Goal: Information Seeking & Learning: Learn about a topic

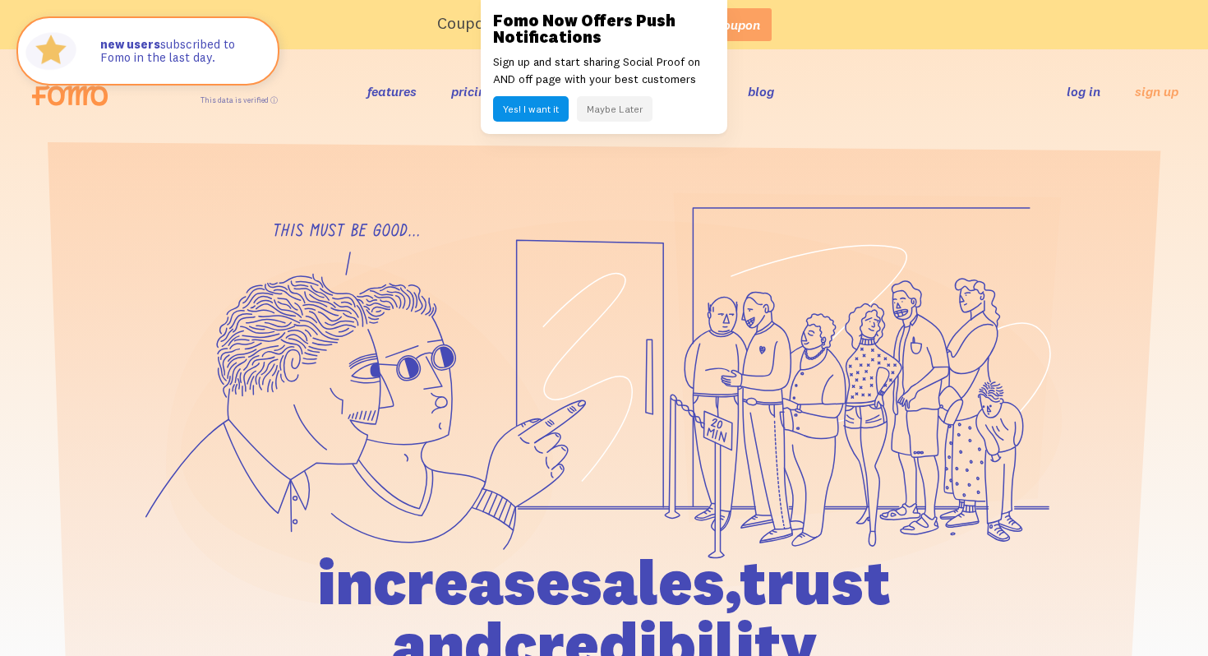
click at [613, 101] on button "Maybe Later" at bounding box center [615, 108] width 76 height 25
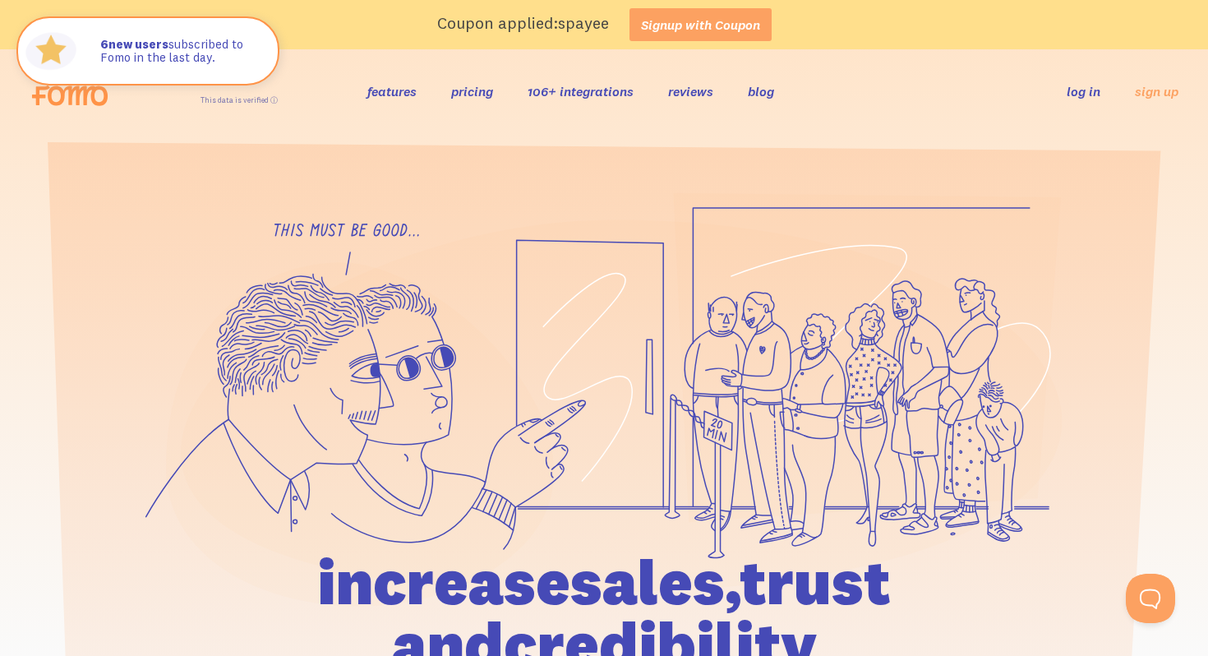
click at [467, 97] on link "pricing" at bounding box center [472, 91] width 42 height 16
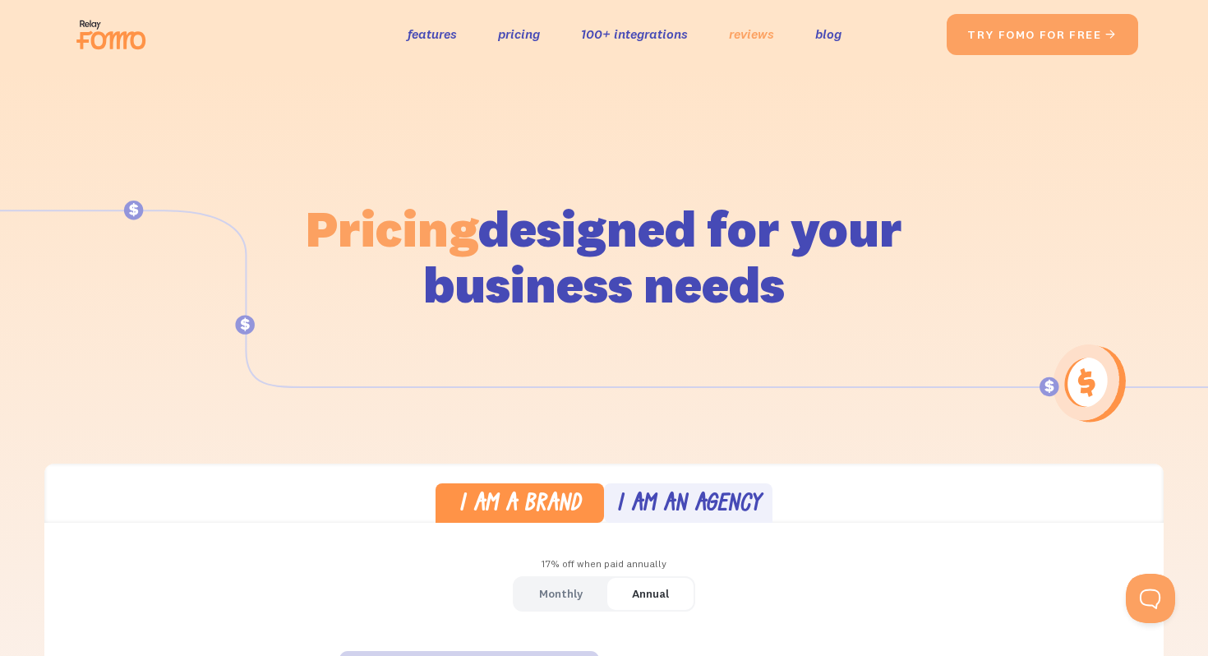
click at [744, 40] on link "reviews" at bounding box center [751, 34] width 45 height 24
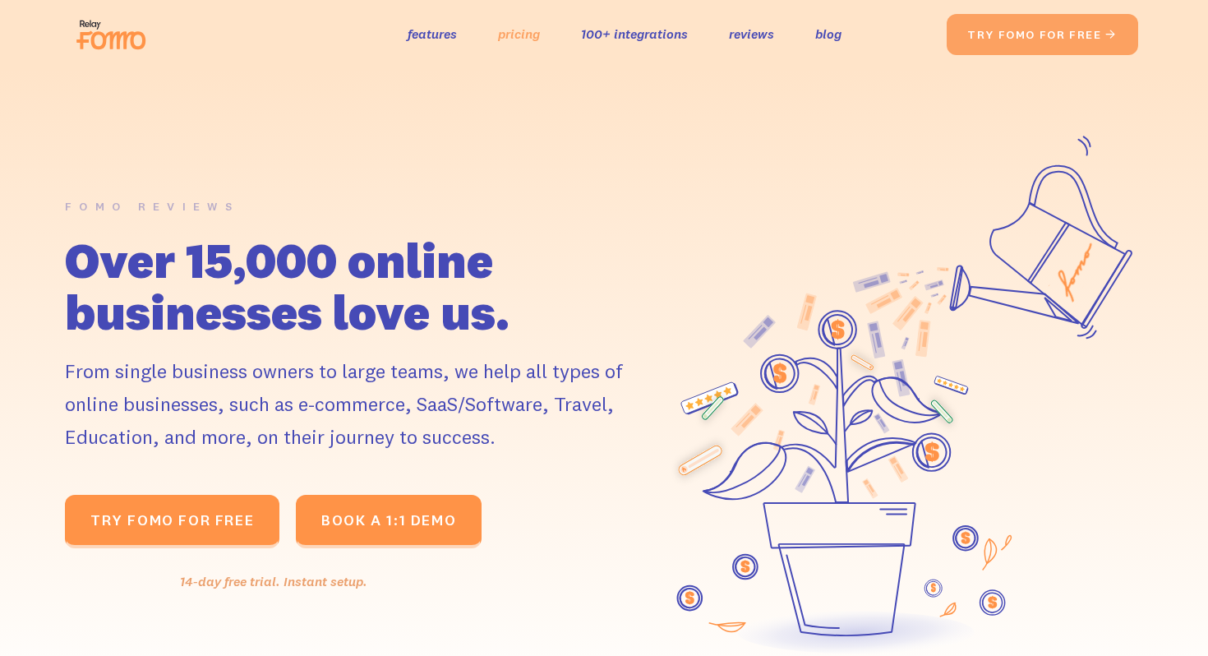
click at [525, 38] on link "pricing" at bounding box center [519, 34] width 42 height 24
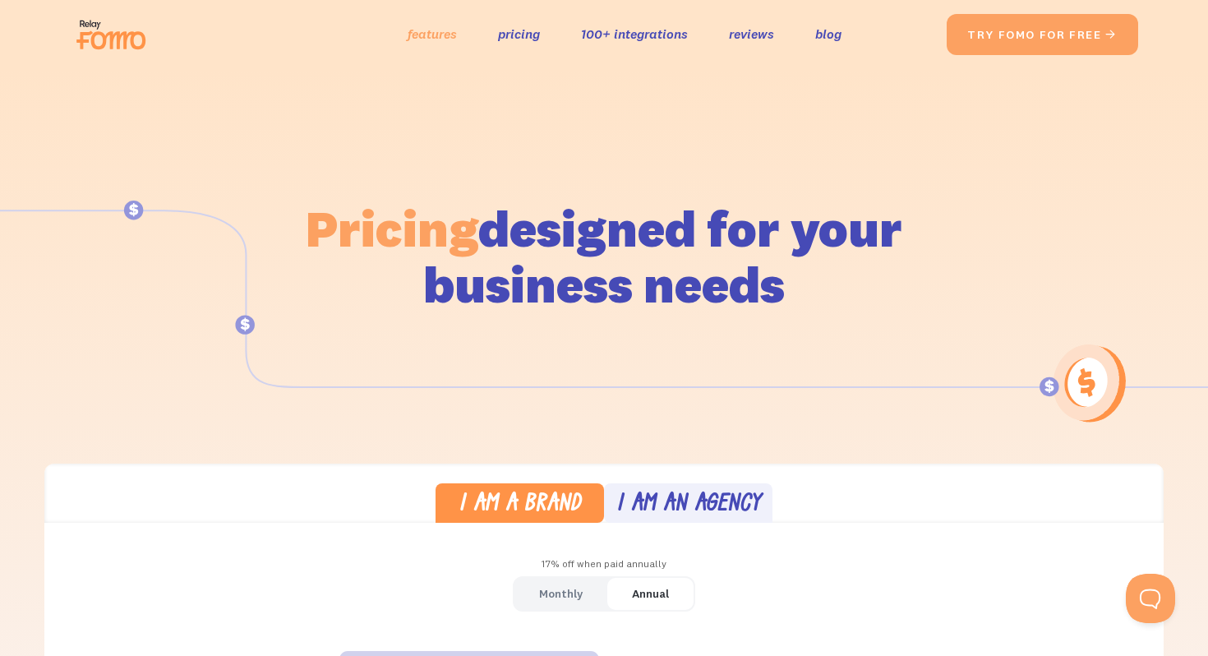
click at [439, 34] on link "features" at bounding box center [432, 34] width 49 height 24
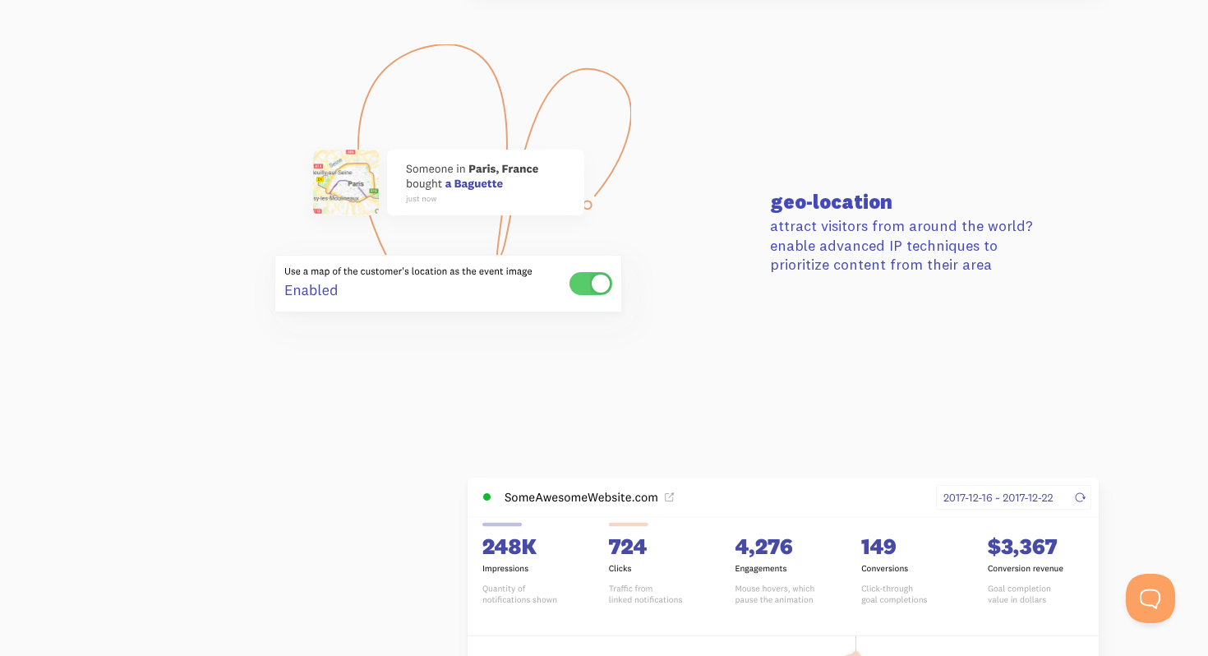
scroll to position [4144, 0]
